Goal: Information Seeking & Learning: Learn about a topic

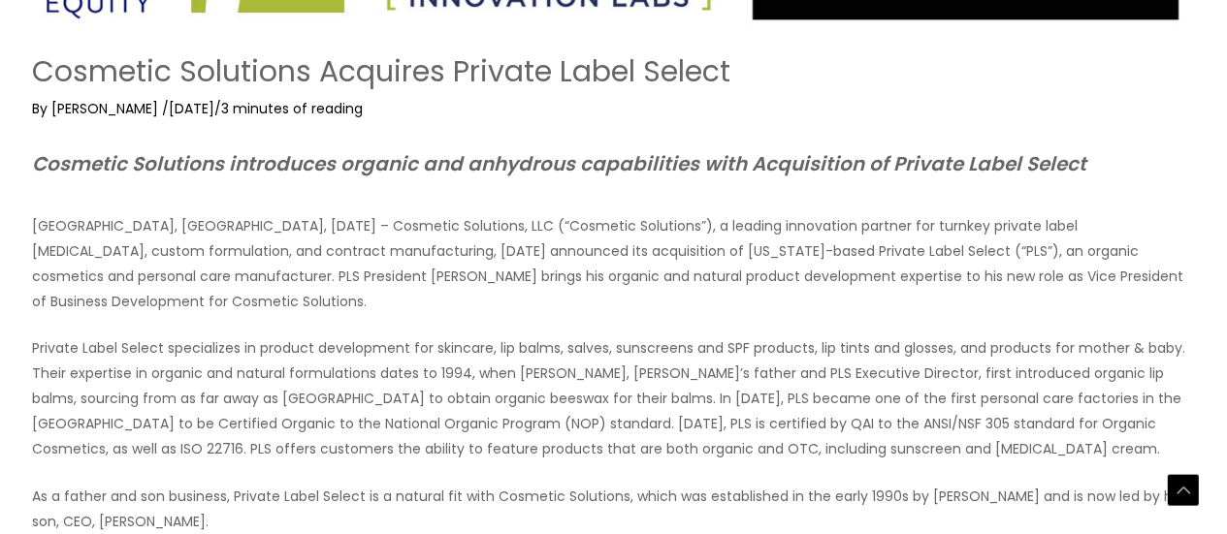
scroll to position [379, 0]
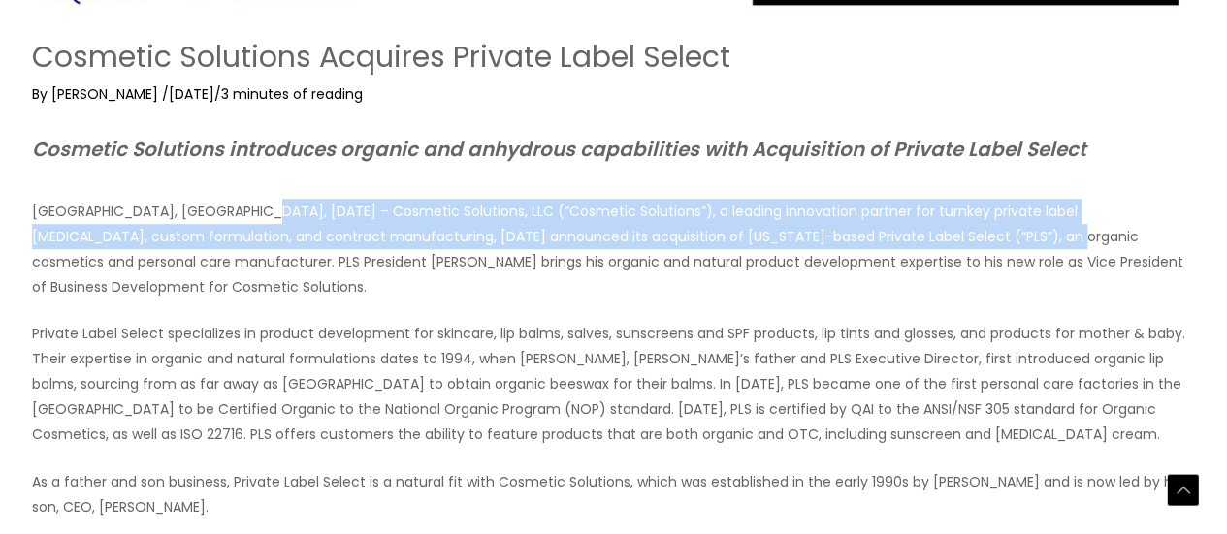
drag, startPoint x: 239, startPoint y: 211, endPoint x: 799, endPoint y: 224, distance: 560.7
click at [930, 230] on p "[GEOGRAPHIC_DATA], [GEOGRAPHIC_DATA], [DATE] – Cosmetic Solutions, LLC (“Cosmet…" at bounding box center [614, 249] width 1164 height 101
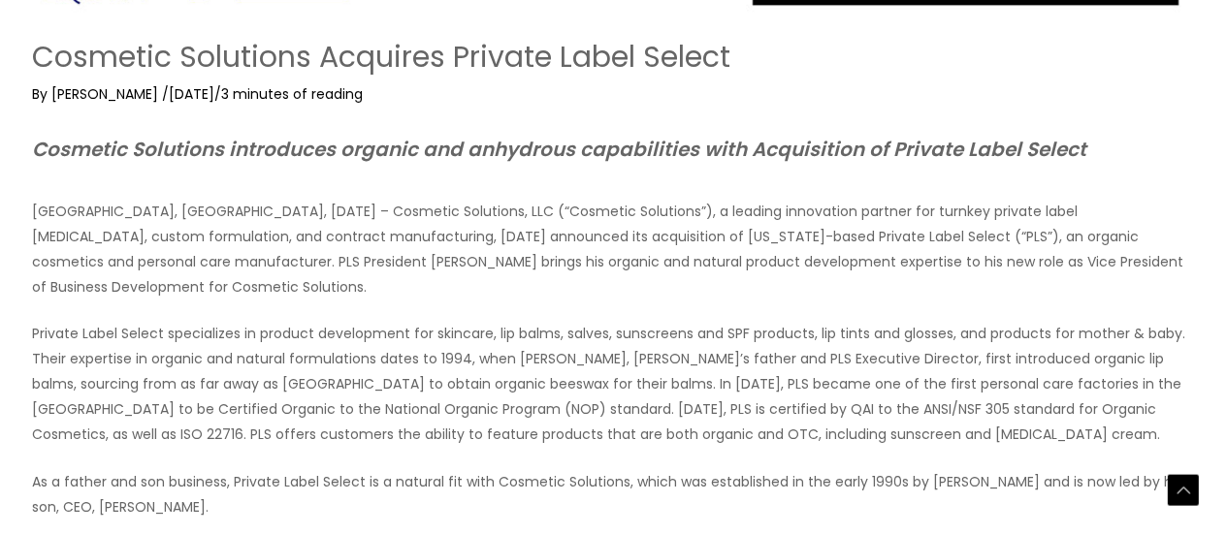
click at [478, 273] on p "[GEOGRAPHIC_DATA], [GEOGRAPHIC_DATA], [DATE] – Cosmetic Solutions, LLC (“Cosmet…" at bounding box center [614, 249] width 1164 height 101
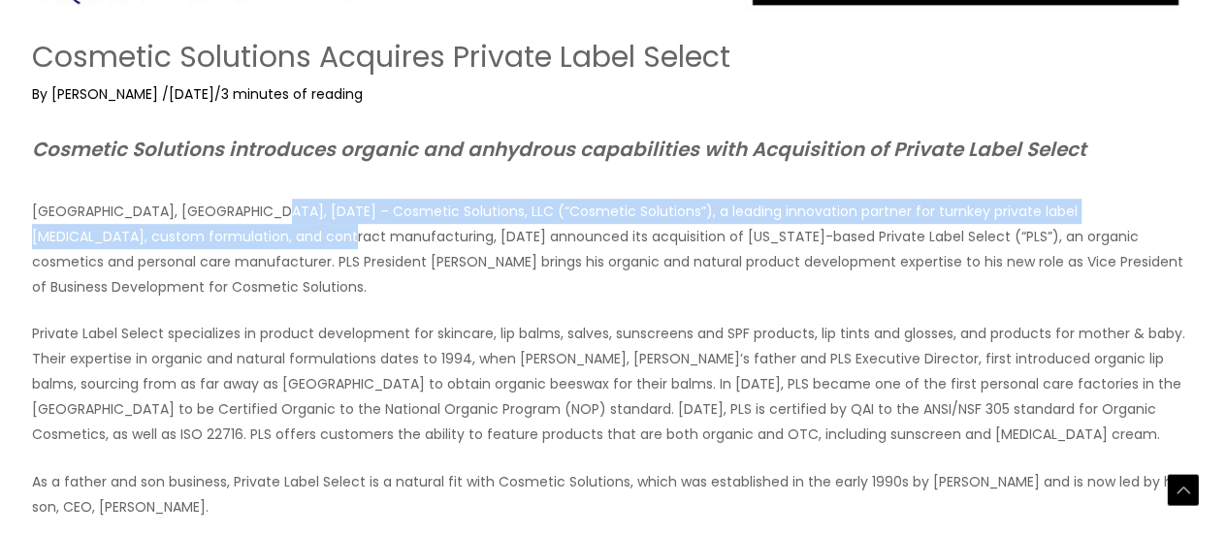
drag, startPoint x: 246, startPoint y: 210, endPoint x: 198, endPoint y: 236, distance: 54.7
click at [198, 236] on p "[GEOGRAPHIC_DATA], [GEOGRAPHIC_DATA], [DATE] – Cosmetic Solutions, LLC (“Cosmet…" at bounding box center [614, 249] width 1164 height 101
copy p "Cosmetic Solutions, LLC (“Cosmetic Solutions”), a leading innovation partner fo…"
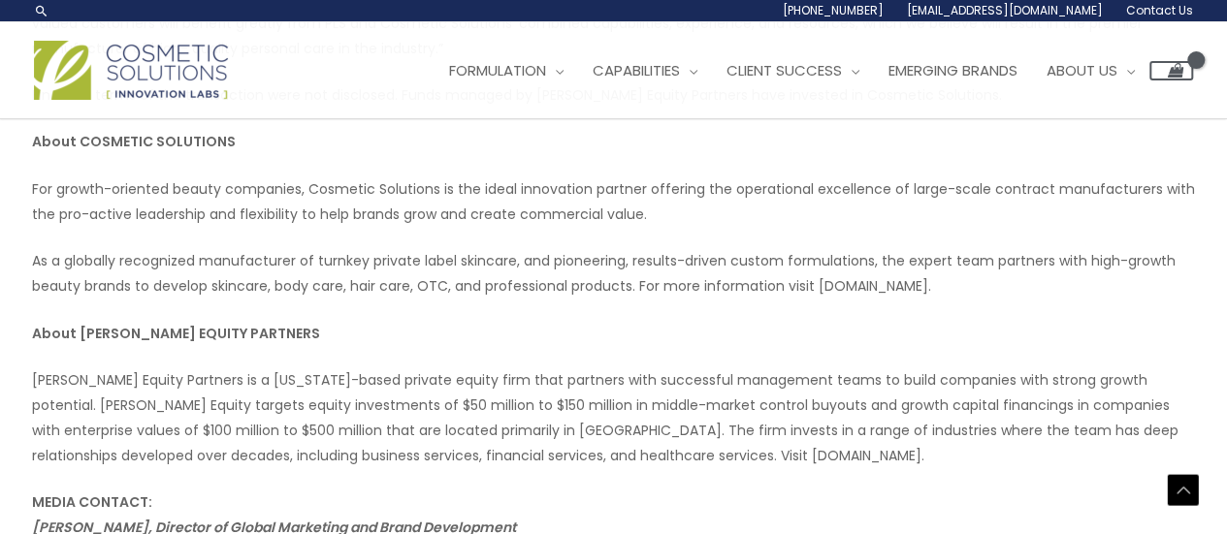
scroll to position [1120, 0]
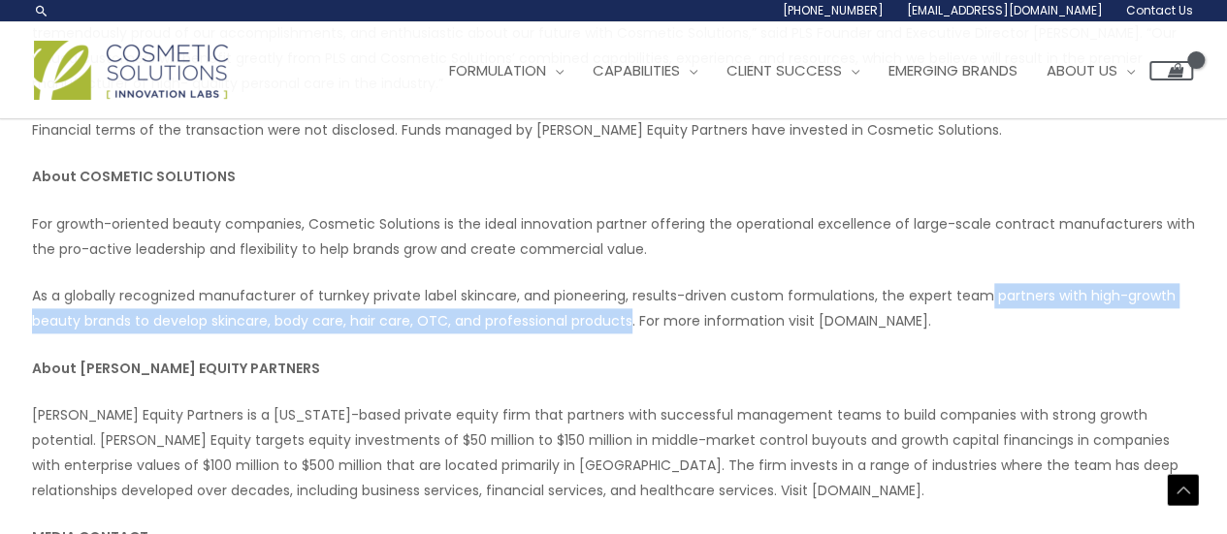
drag, startPoint x: 985, startPoint y: 266, endPoint x: 630, endPoint y: 298, distance: 356.4
click at [630, 298] on p "As a globally recognized manufacturer of turnkey private label skincare, and pi…" at bounding box center [614, 308] width 1164 height 50
copy p "partners with high-growth beauty brands to develop skincare, body care, hair ca…"
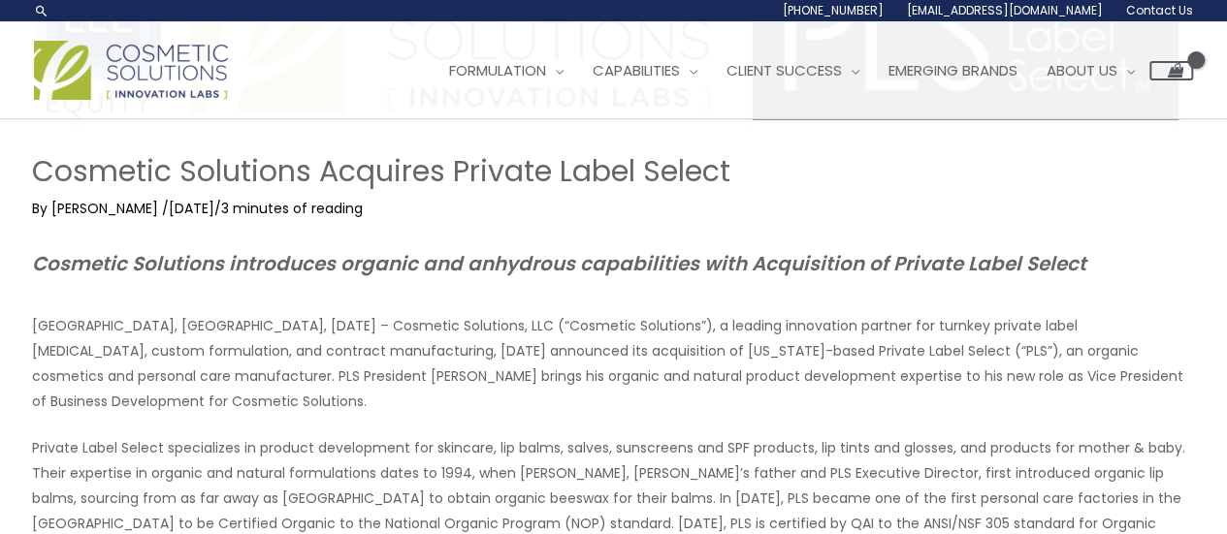
scroll to position [297, 0]
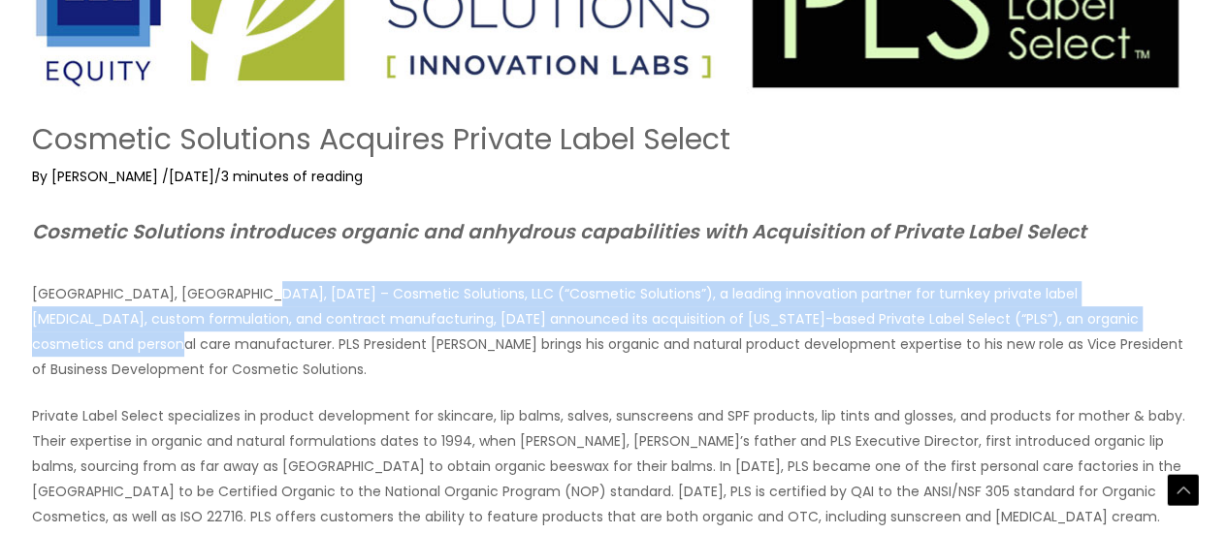
drag, startPoint x: 239, startPoint y: 292, endPoint x: 1134, endPoint y: 319, distance: 895.6
click at [1134, 319] on p "[GEOGRAPHIC_DATA], [GEOGRAPHIC_DATA], [DATE] – Cosmetic Solutions, LLC (“Cosmet…" at bounding box center [614, 331] width 1164 height 101
copy p "– Cosmetic Solutions, LLC (“Cosmetic Solutions”), a leading innovation partner …"
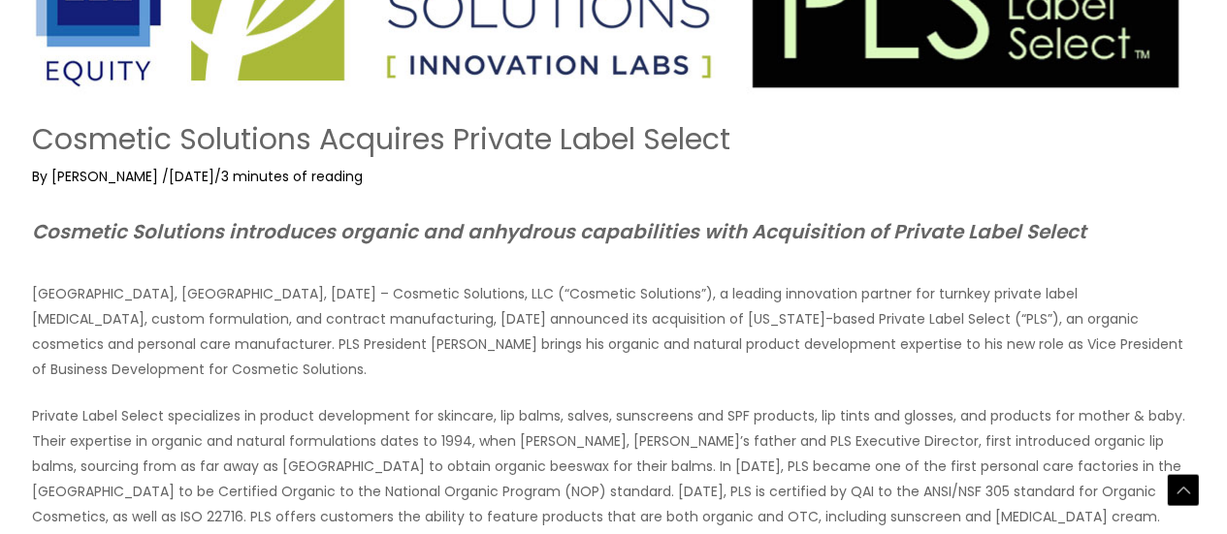
click at [336, 403] on p "Private Label Select specializes in product development for skincare, lip balms…" at bounding box center [614, 466] width 1164 height 126
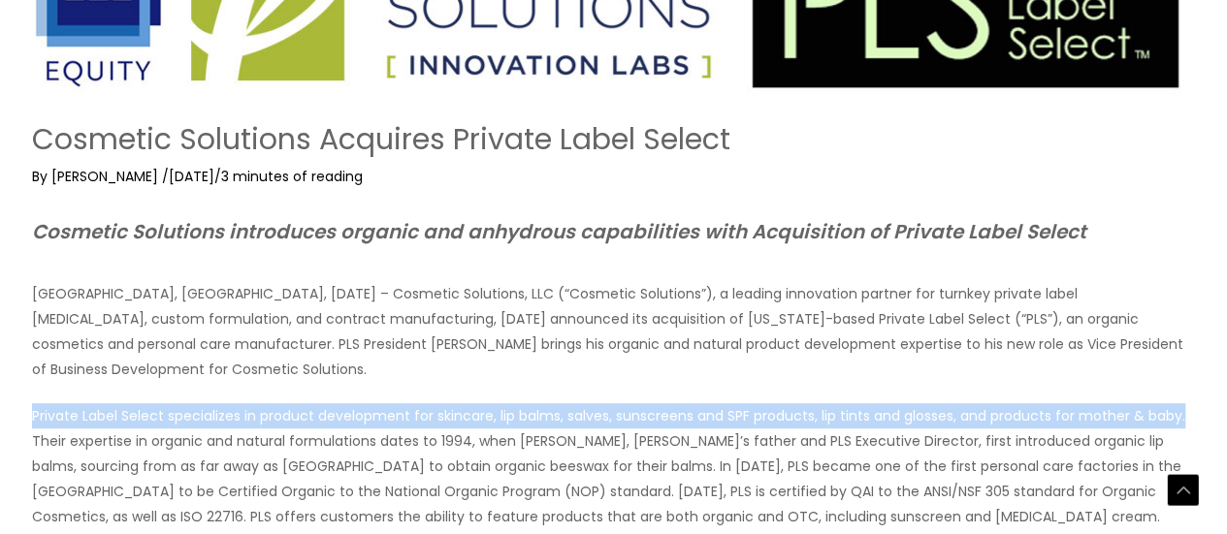
drag, startPoint x: 33, startPoint y: 391, endPoint x: 1186, endPoint y: 388, distance: 1153.2
click at [1186, 403] on p "Private Label Select specializes in product development for skincare, lip balms…" at bounding box center [614, 466] width 1164 height 126
copy p "Private Label Select specializes in product development for skincare, lip balms…"
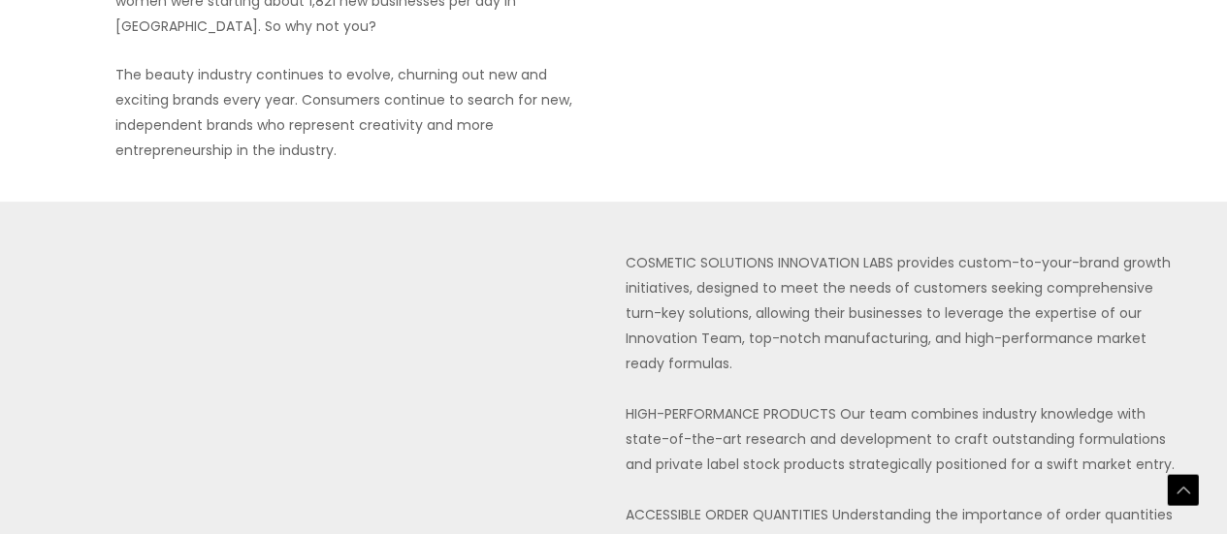
scroll to position [376, 0]
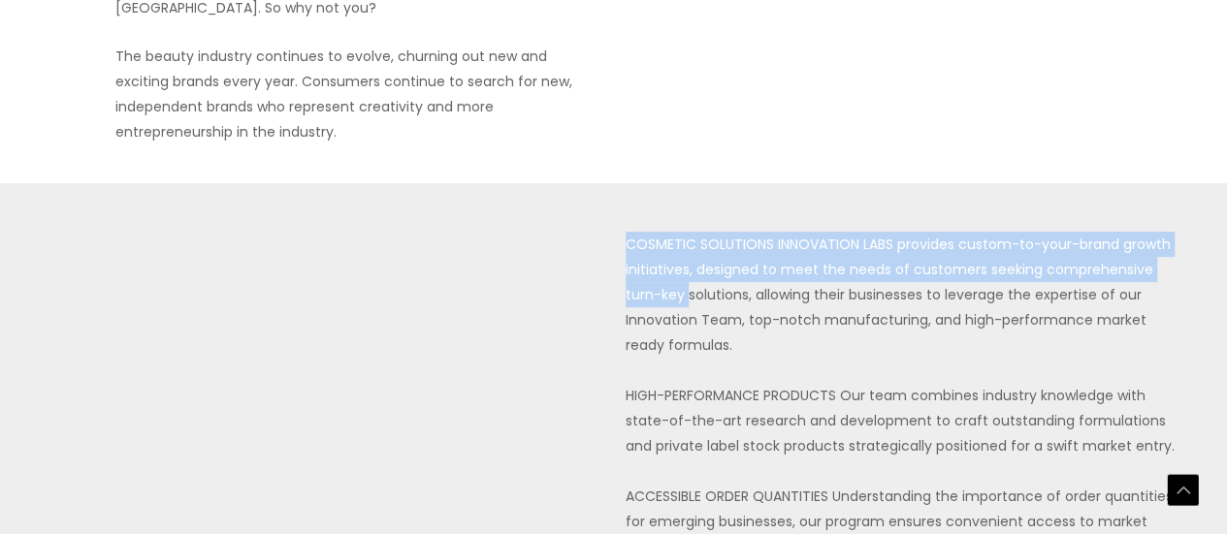
drag, startPoint x: 622, startPoint y: 245, endPoint x: 686, endPoint y: 304, distance: 86.5
click at [686, 304] on div "COSMETIC SOLUTIONS INNOVATION LABS provides custom-to-your-brand growth initiat…" at bounding box center [614, 446] width 1144 height 429
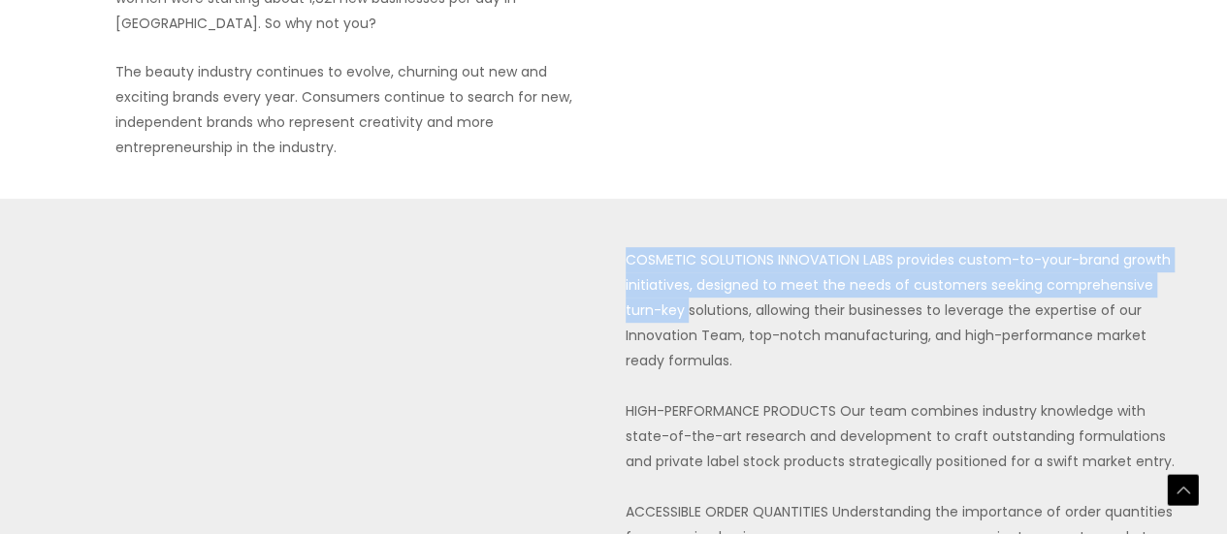
scroll to position [394, 0]
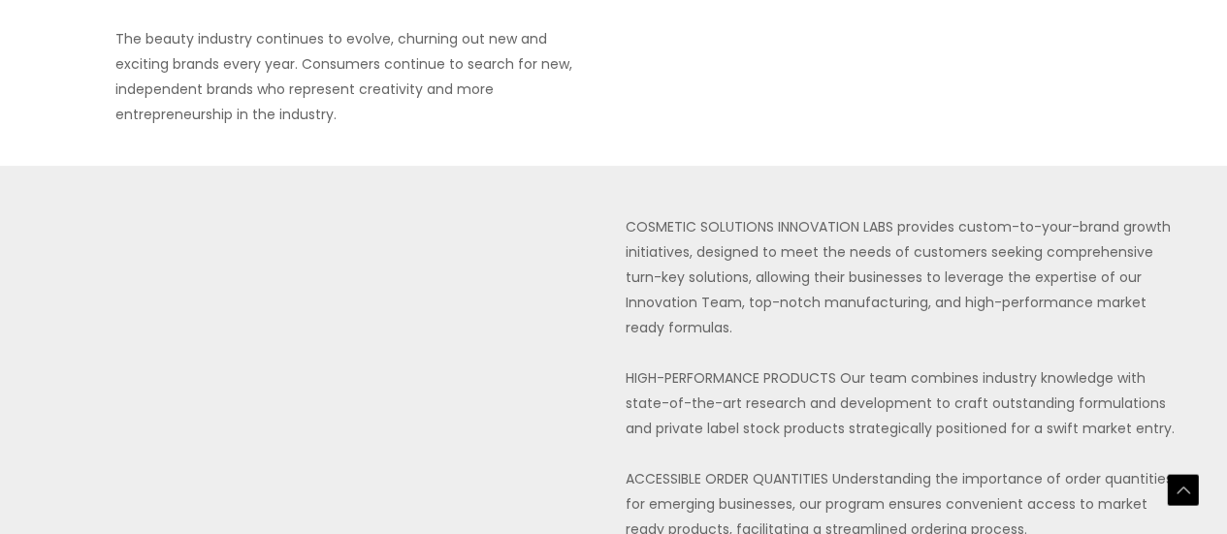
click at [1045, 294] on p "COSMETIC SOLUTIONS INNOVATION LABS provides custom-to-your-brand growth initiat…" at bounding box center [904, 428] width 556 height 429
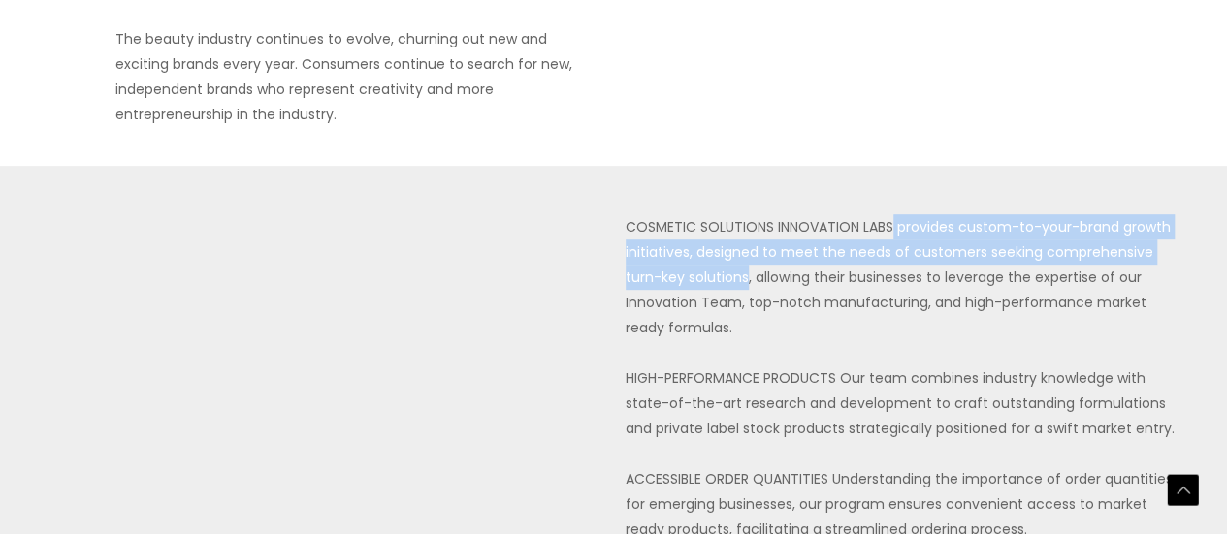
drag, startPoint x: 890, startPoint y: 224, endPoint x: 748, endPoint y: 275, distance: 151.6
click at [748, 275] on p "COSMETIC SOLUTIONS INNOVATION LABS provides custom-to-your-brand growth initiat…" at bounding box center [904, 428] width 556 height 429
copy p "provides custom-to-your-brand growth initiatives, designed to meet the needs of…"
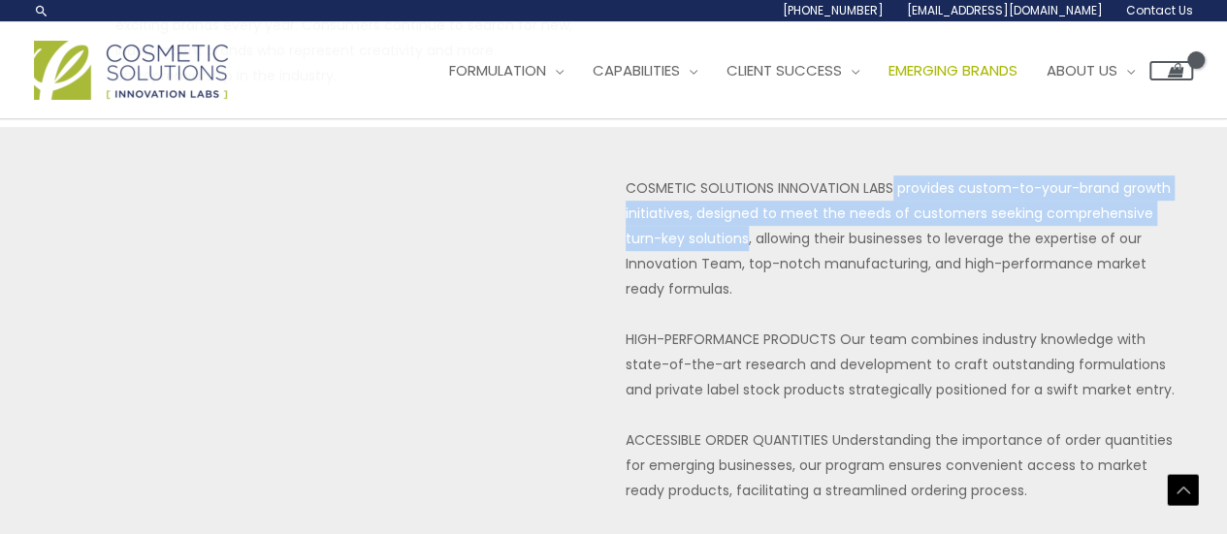
scroll to position [431, 0]
